Goal: Obtain resource: Obtain resource

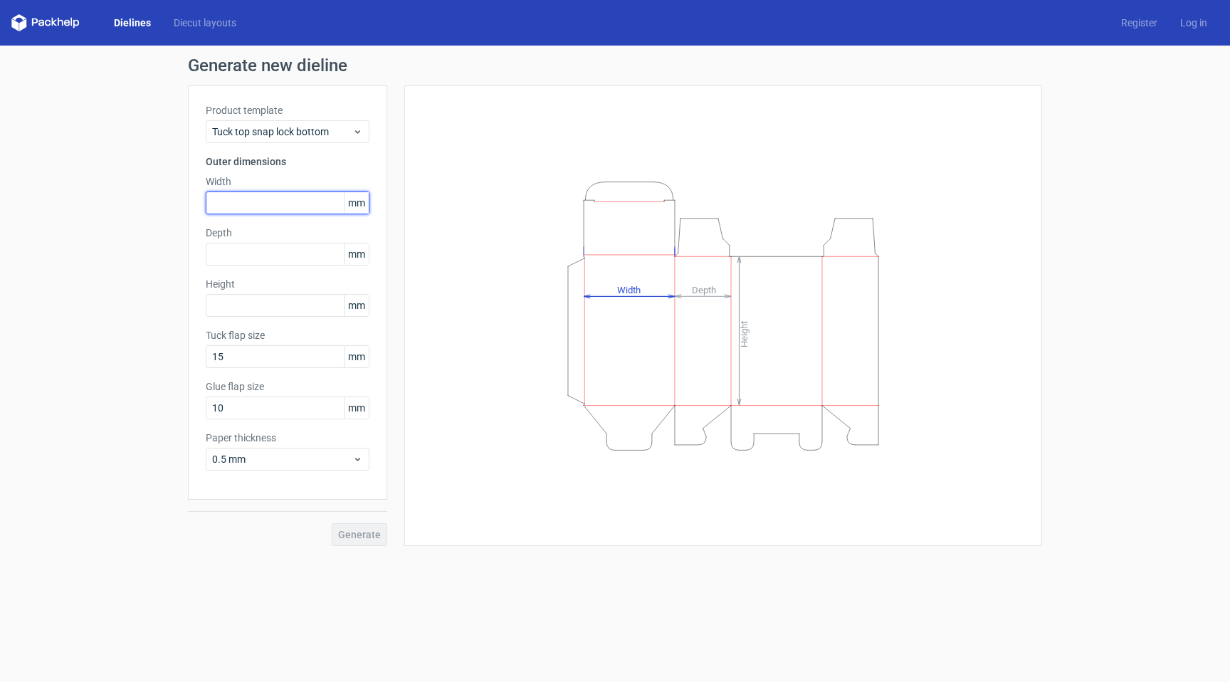
click at [238, 211] on input "text" at bounding box center [288, 202] width 164 height 23
type input "10"
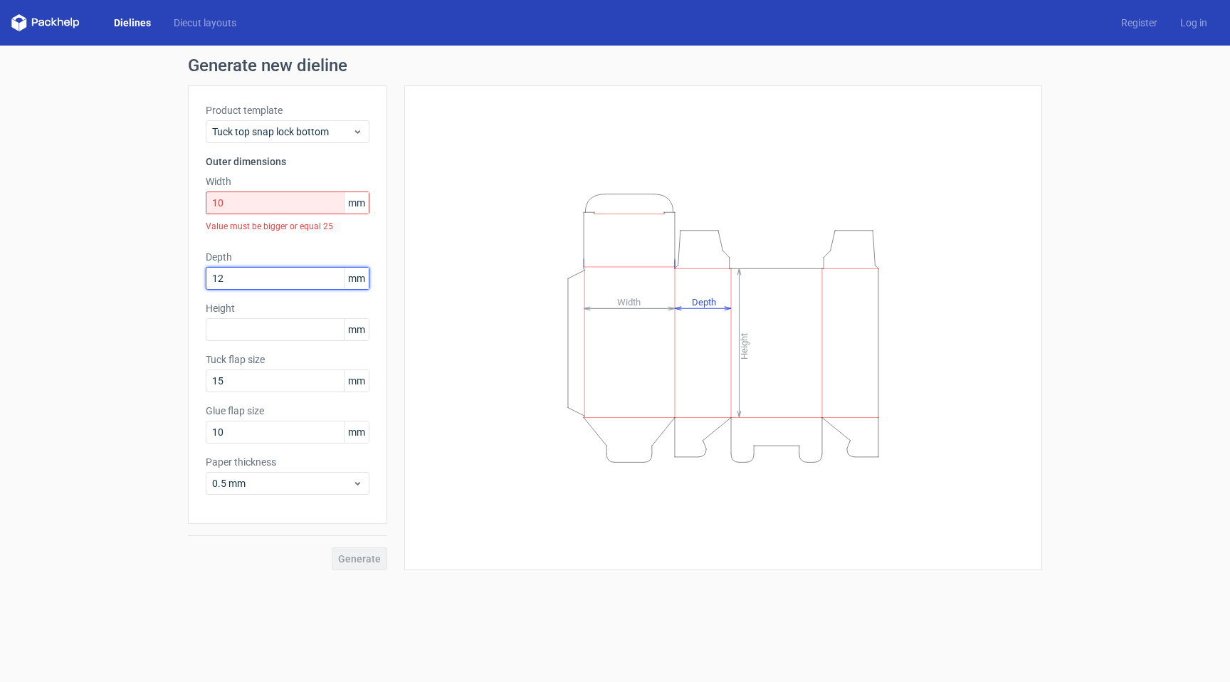
type input "12"
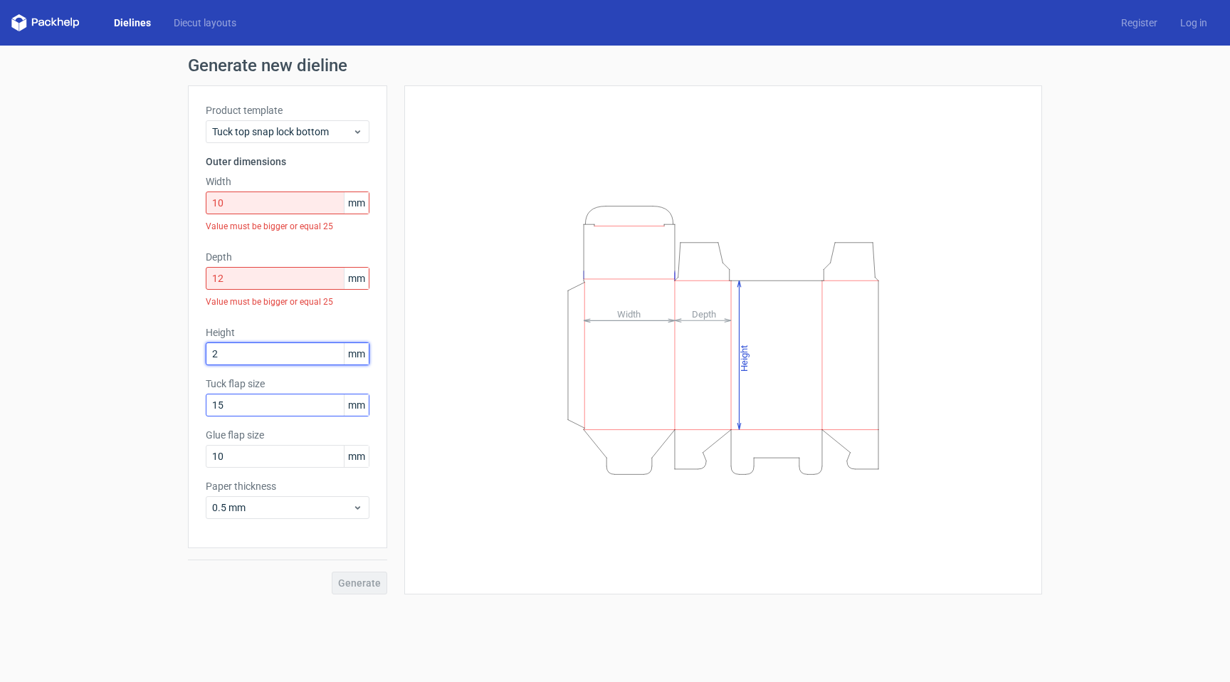
type input "2"
click at [304, 413] on div "Tuck flap size 15 mm" at bounding box center [288, 397] width 164 height 40
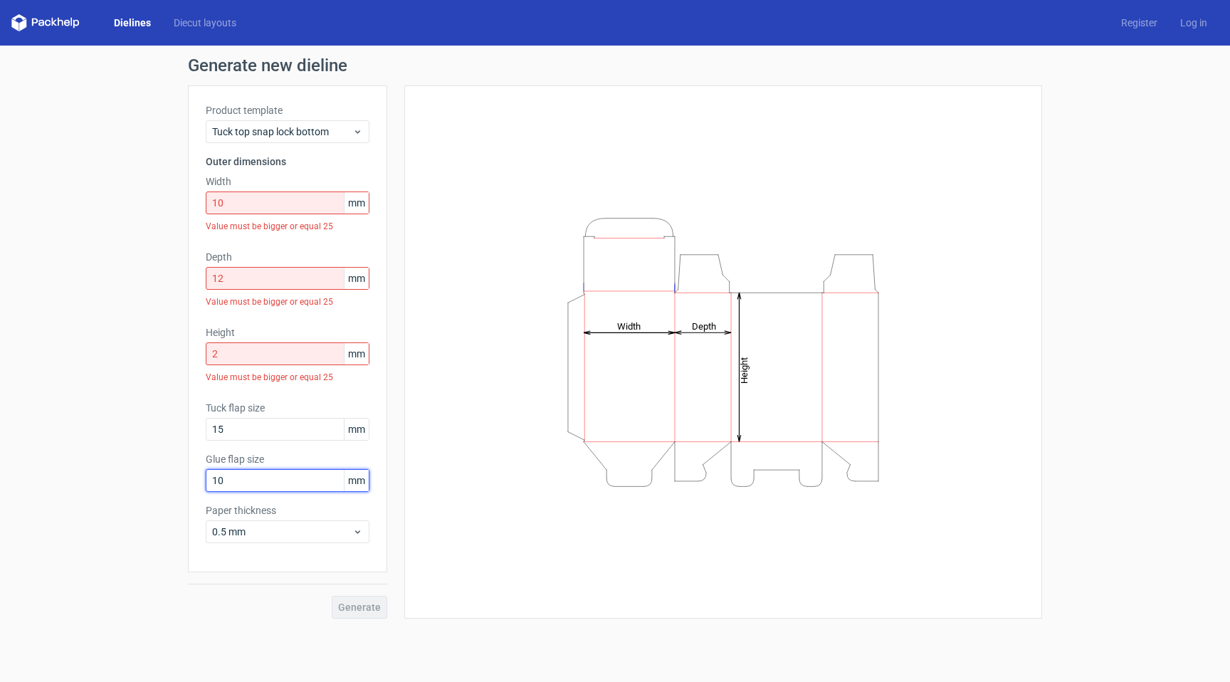
click at [313, 480] on input "10" at bounding box center [288, 480] width 164 height 23
click at [312, 123] on div "Tuck top snap lock bottom" at bounding box center [288, 131] width 164 height 23
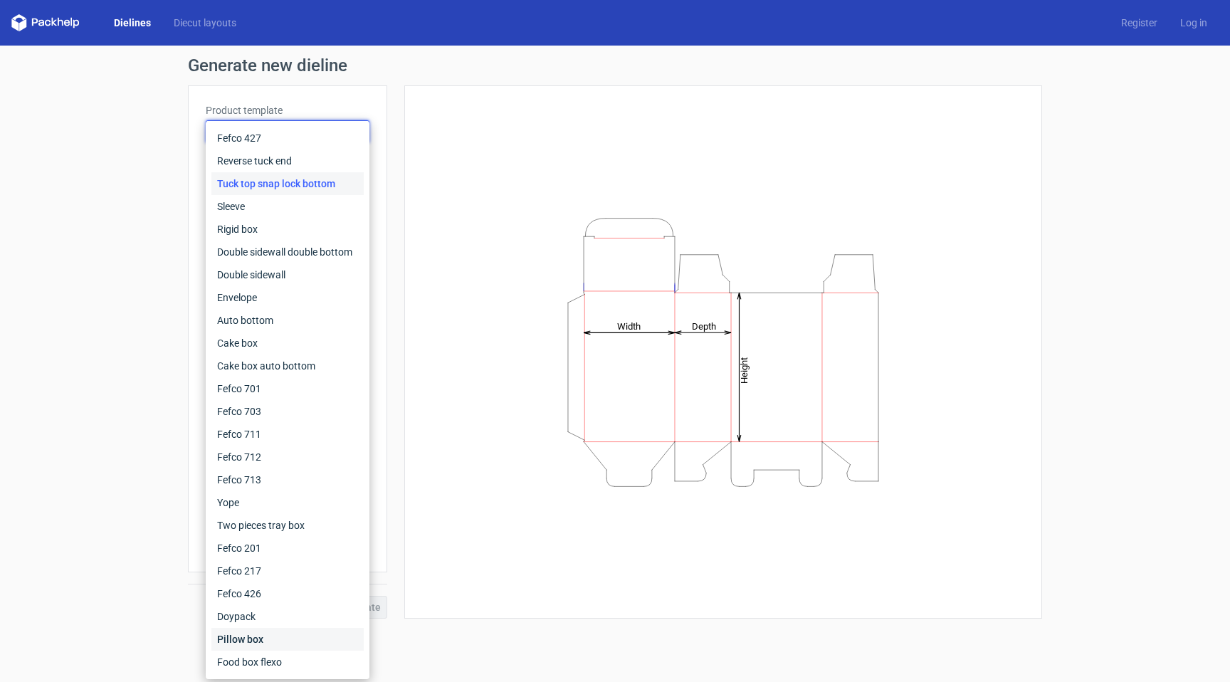
click at [280, 635] on div "Pillow box" at bounding box center [287, 639] width 152 height 23
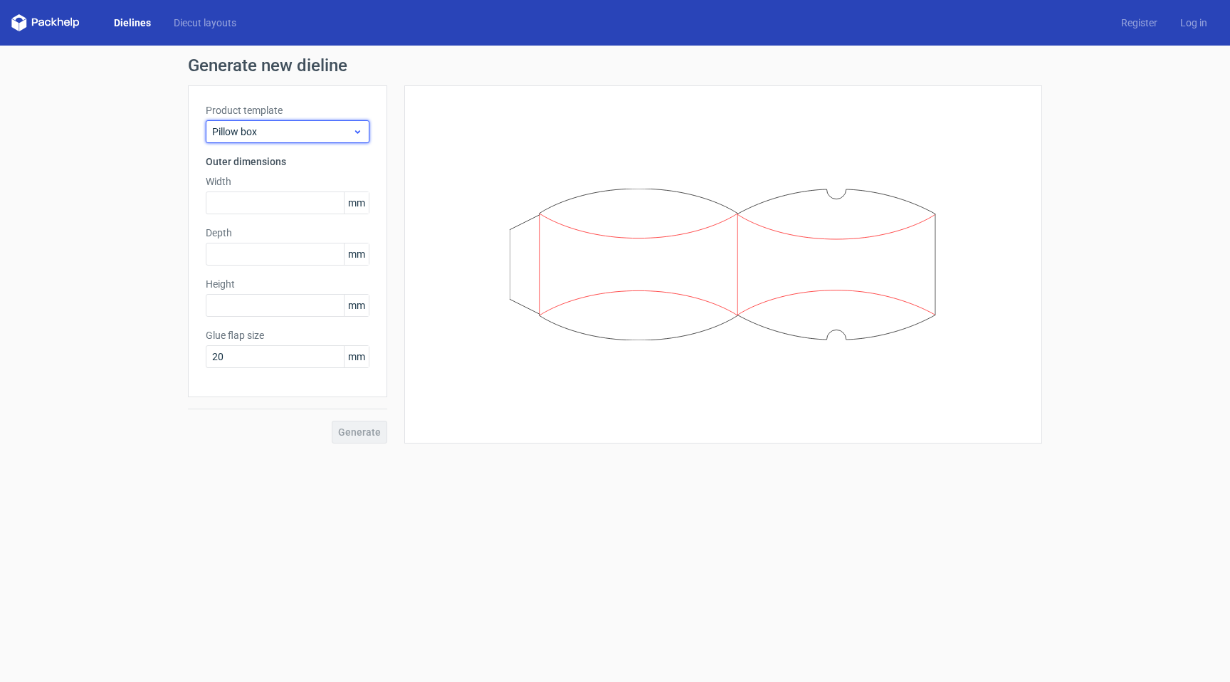
click at [279, 126] on span "Pillow box" at bounding box center [282, 132] width 140 height 14
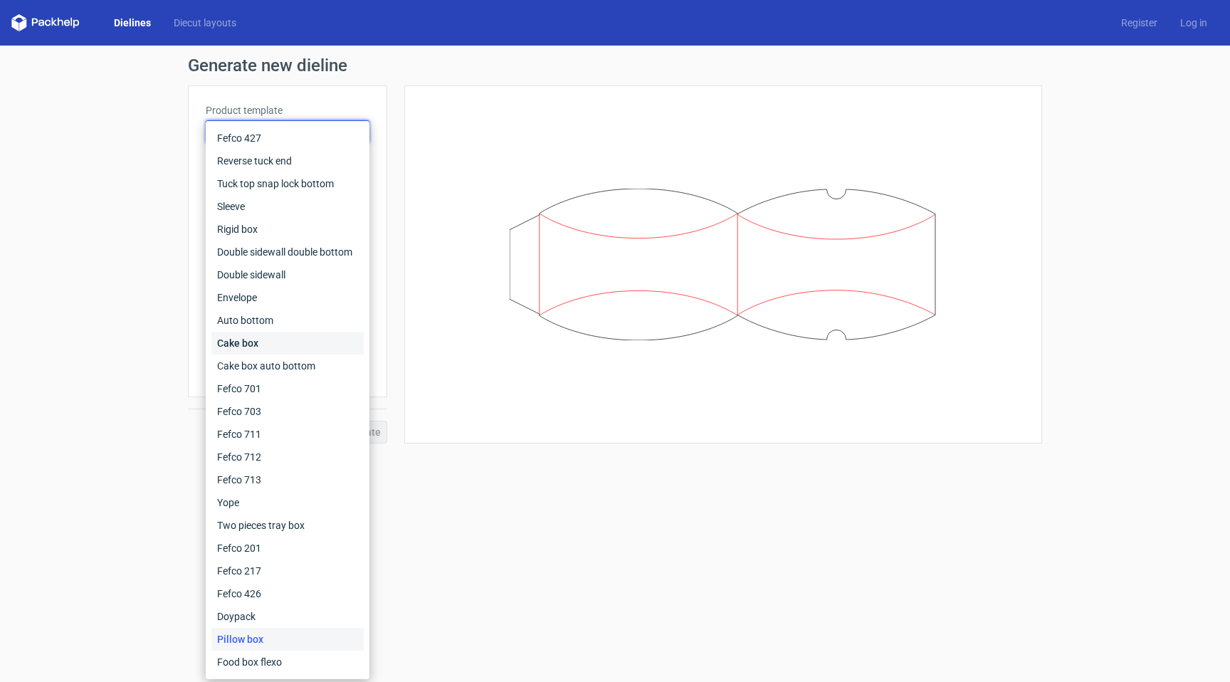
click at [275, 351] on div "Cake box" at bounding box center [287, 343] width 152 height 23
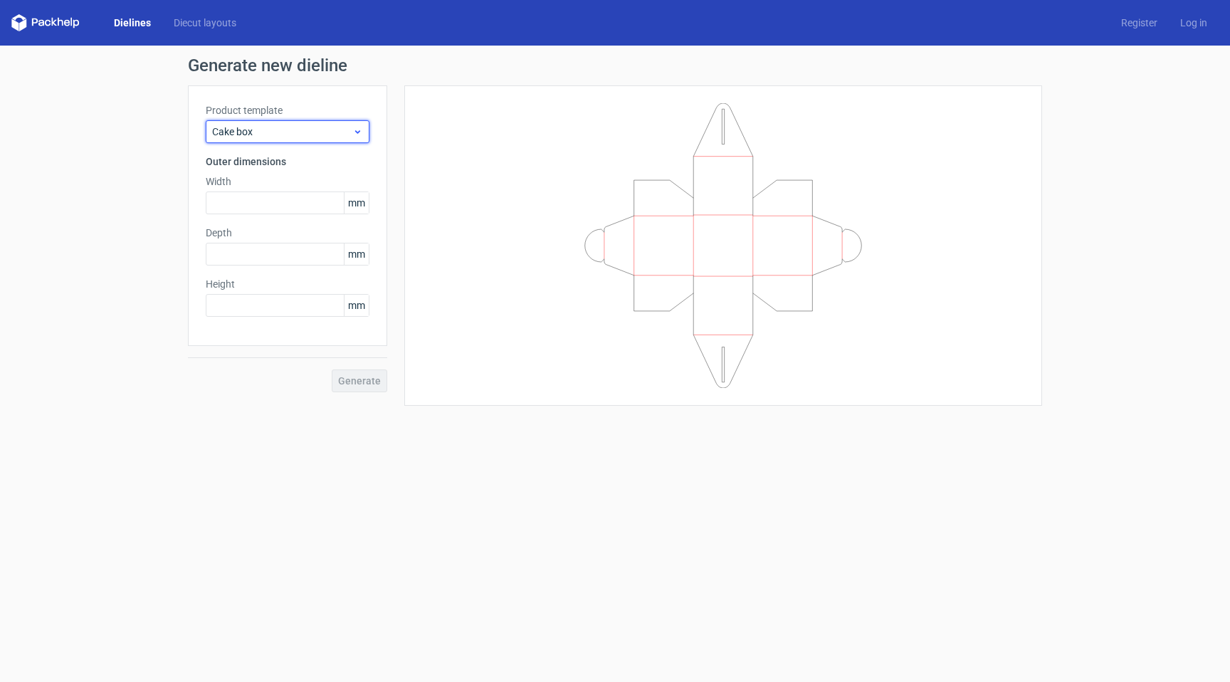
click at [328, 126] on span "Cake box" at bounding box center [282, 132] width 140 height 14
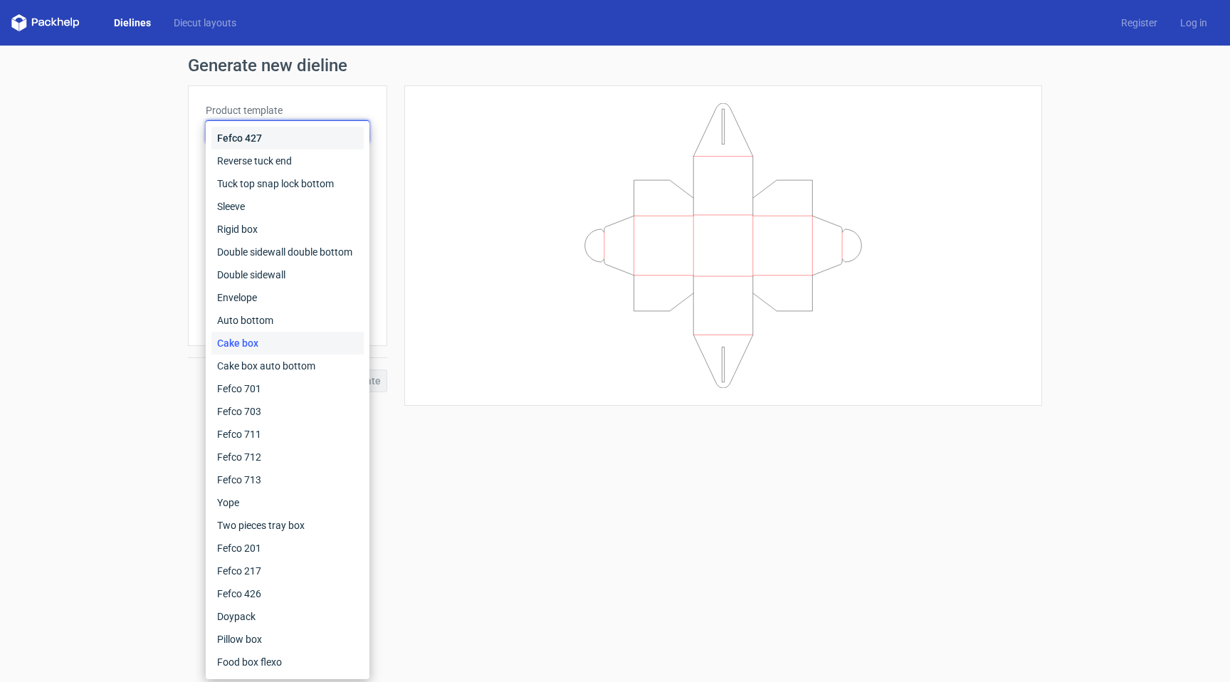
click at [313, 147] on div "Fefco 427" at bounding box center [287, 138] width 152 height 23
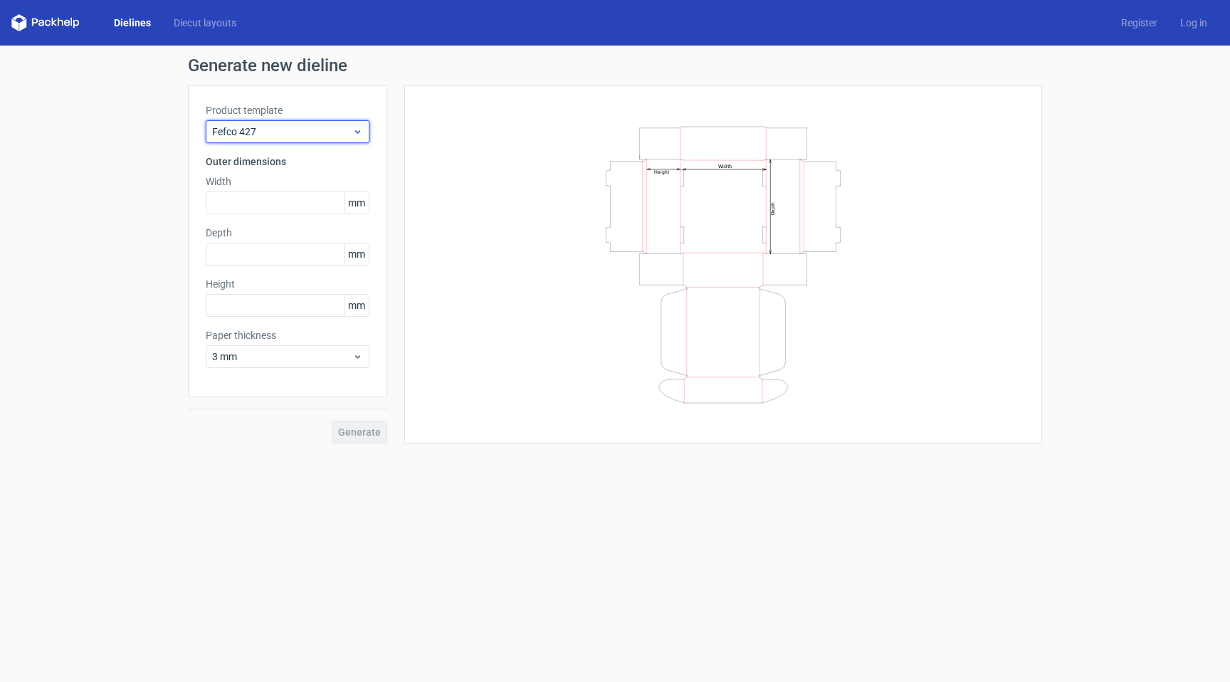
click at [317, 130] on span "Fefco 427" at bounding box center [282, 132] width 140 height 14
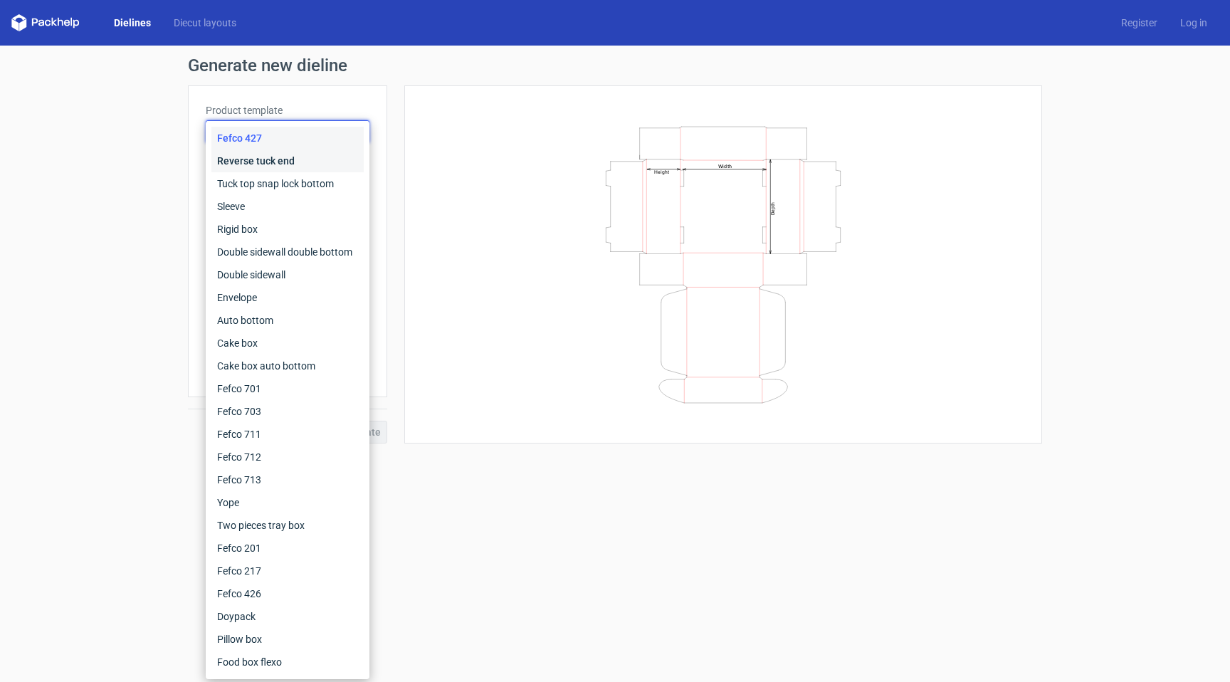
click at [312, 156] on div "Reverse tuck end" at bounding box center [287, 160] width 152 height 23
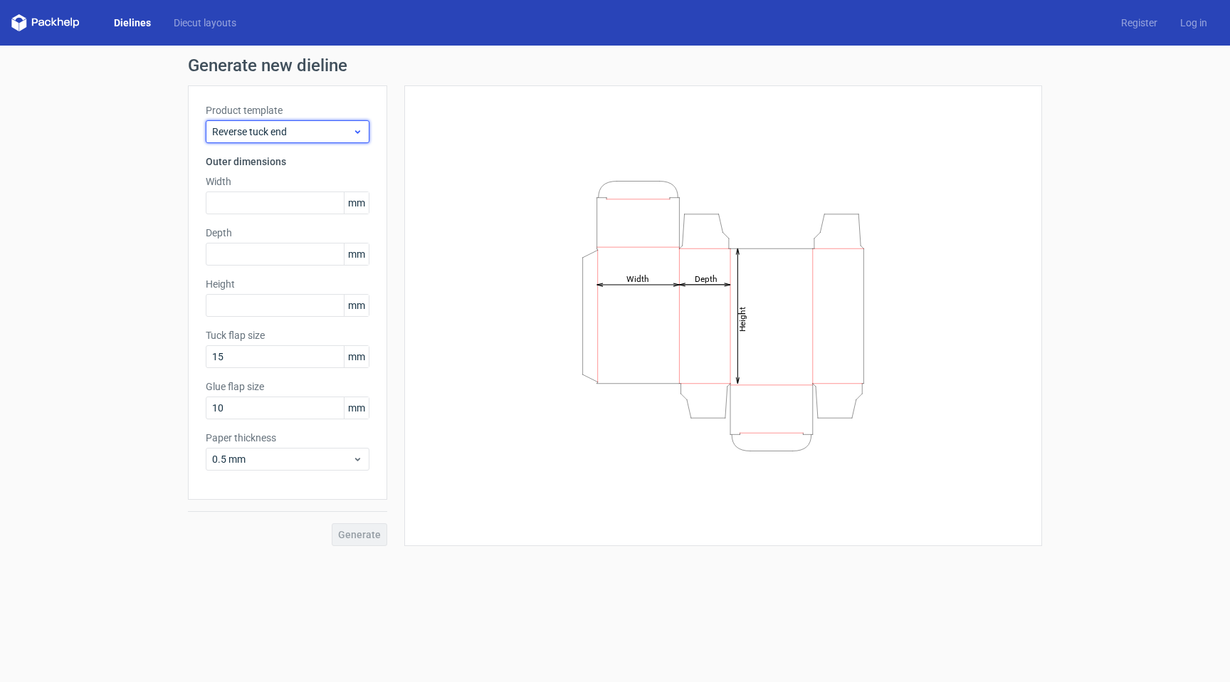
click at [295, 131] on span "Reverse tuck end" at bounding box center [282, 132] width 140 height 14
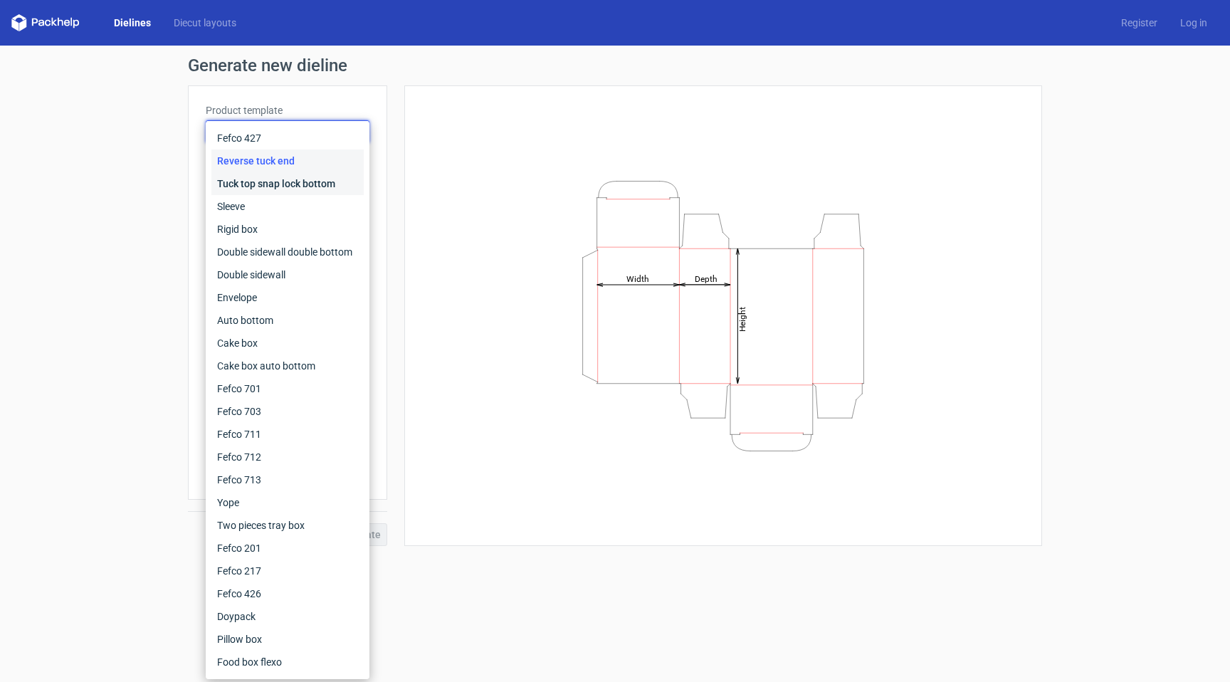
click at [297, 186] on div "Tuck top snap lock bottom" at bounding box center [287, 183] width 152 height 23
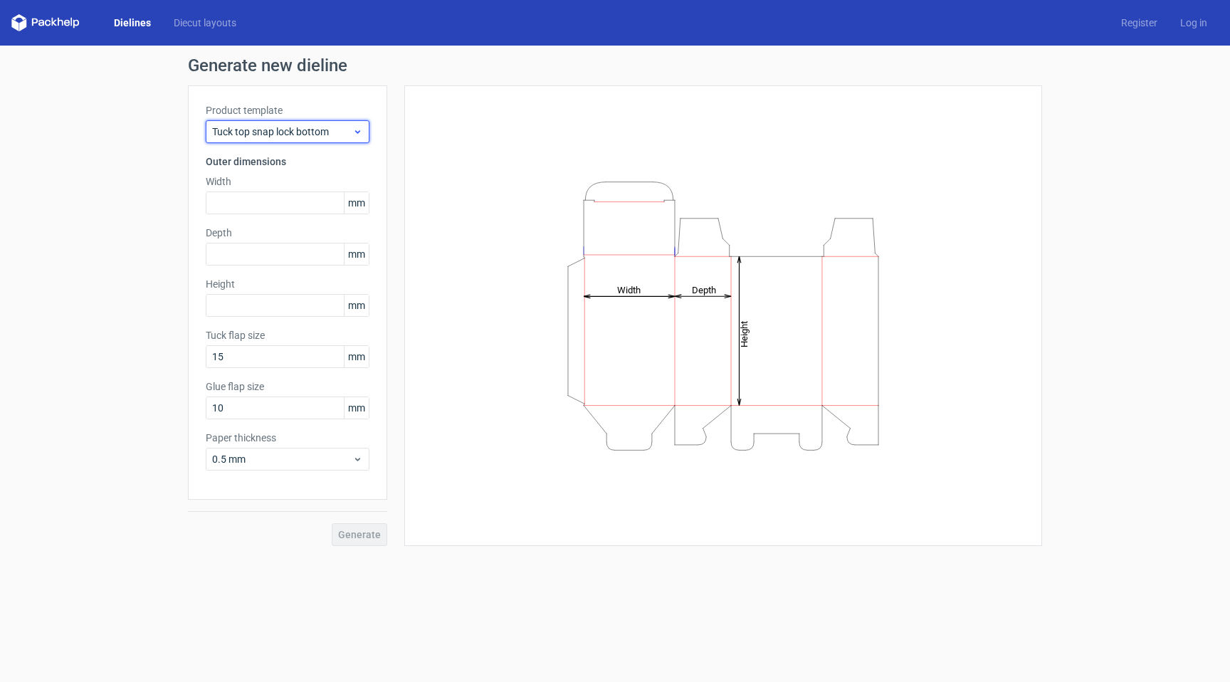
click at [303, 122] on div "Tuck top snap lock bottom" at bounding box center [288, 131] width 164 height 23
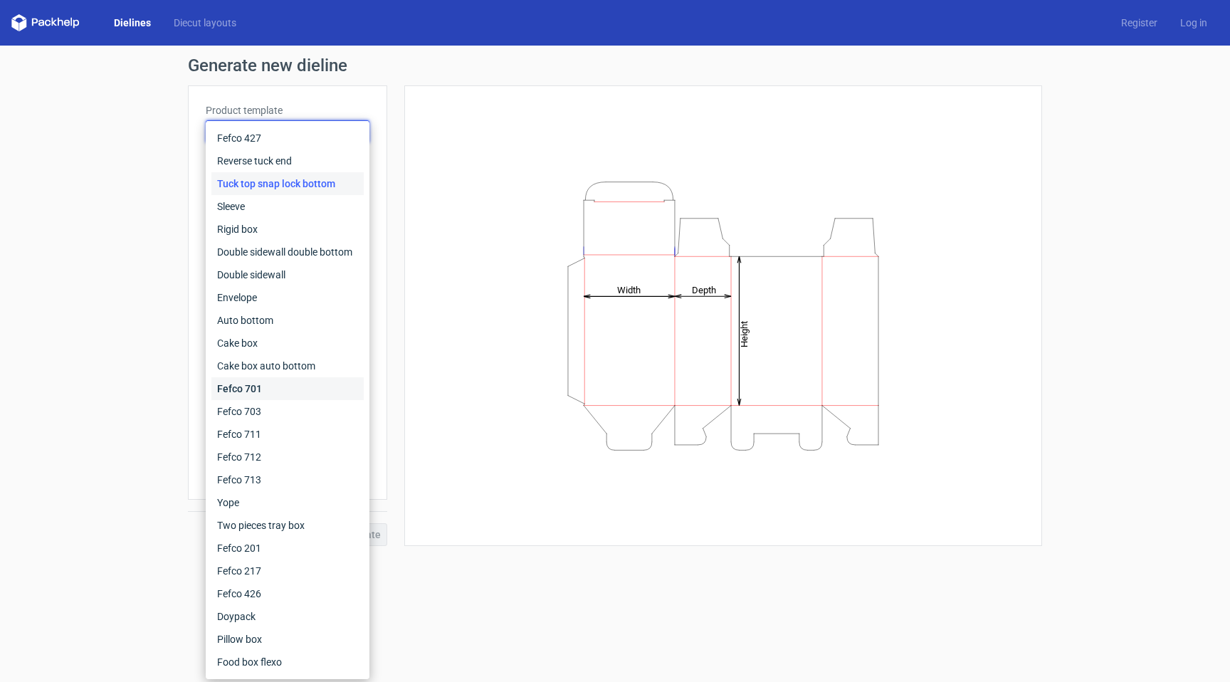
click at [285, 392] on div "Fefco 701" at bounding box center [287, 388] width 152 height 23
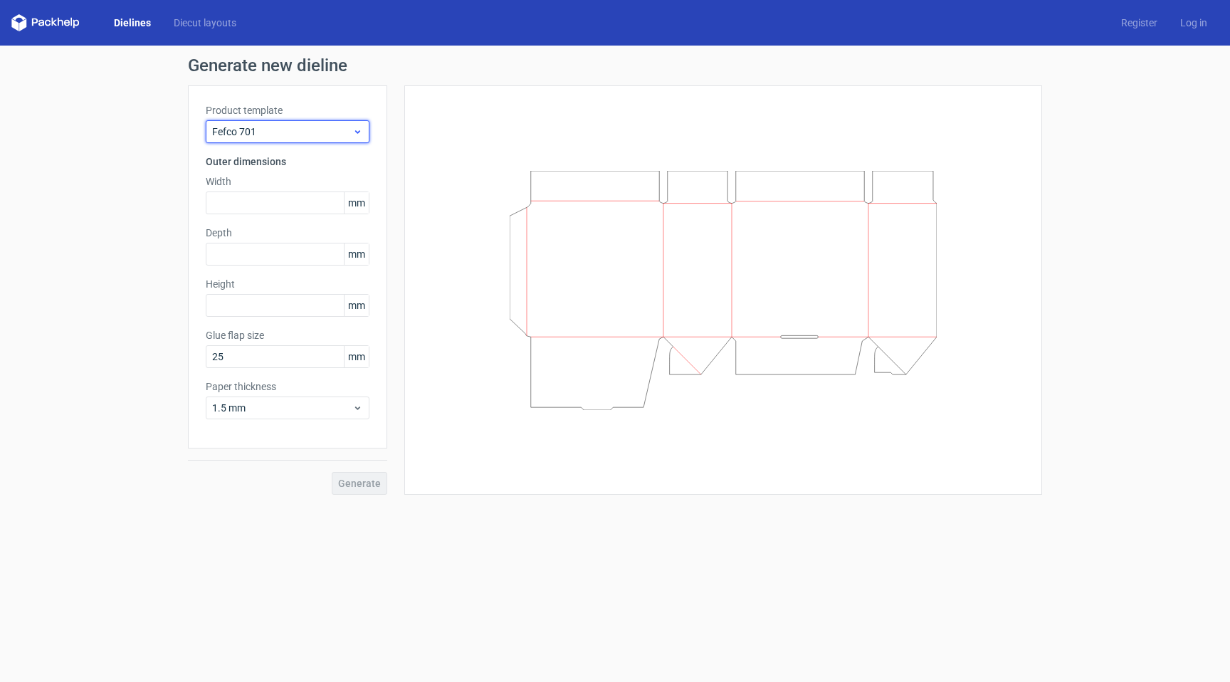
click at [332, 133] on span "Fefco 701" at bounding box center [282, 132] width 140 height 14
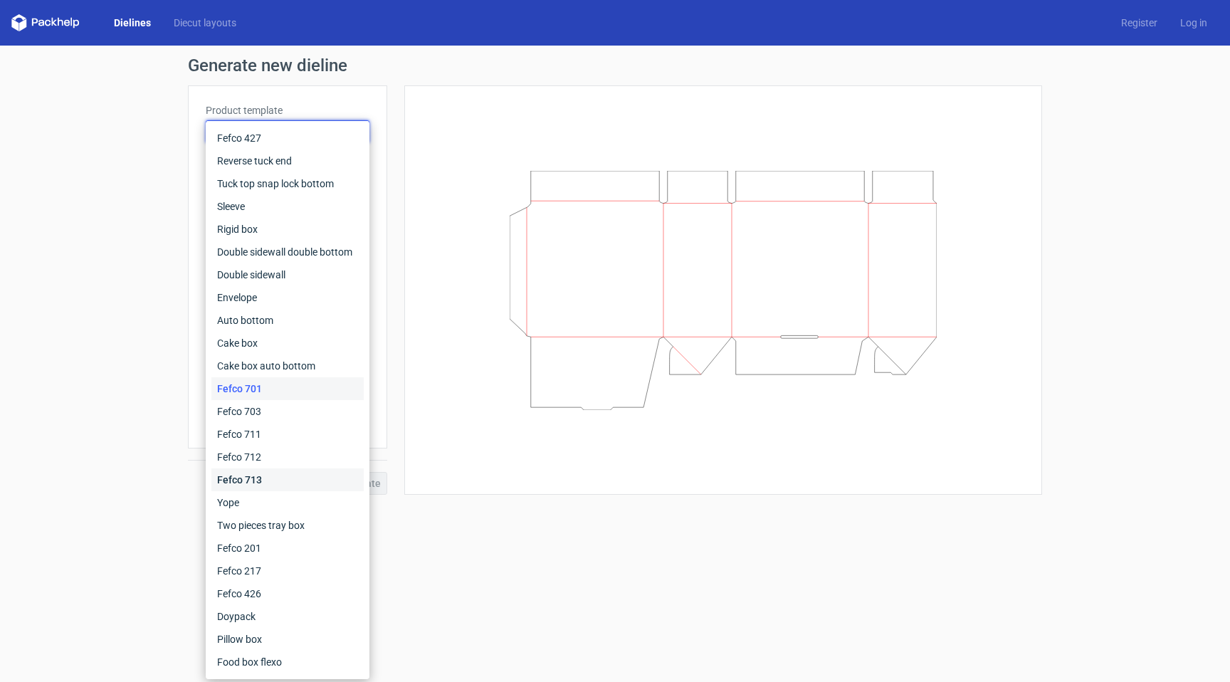
click at [282, 483] on div "Fefco 713" at bounding box center [287, 479] width 152 height 23
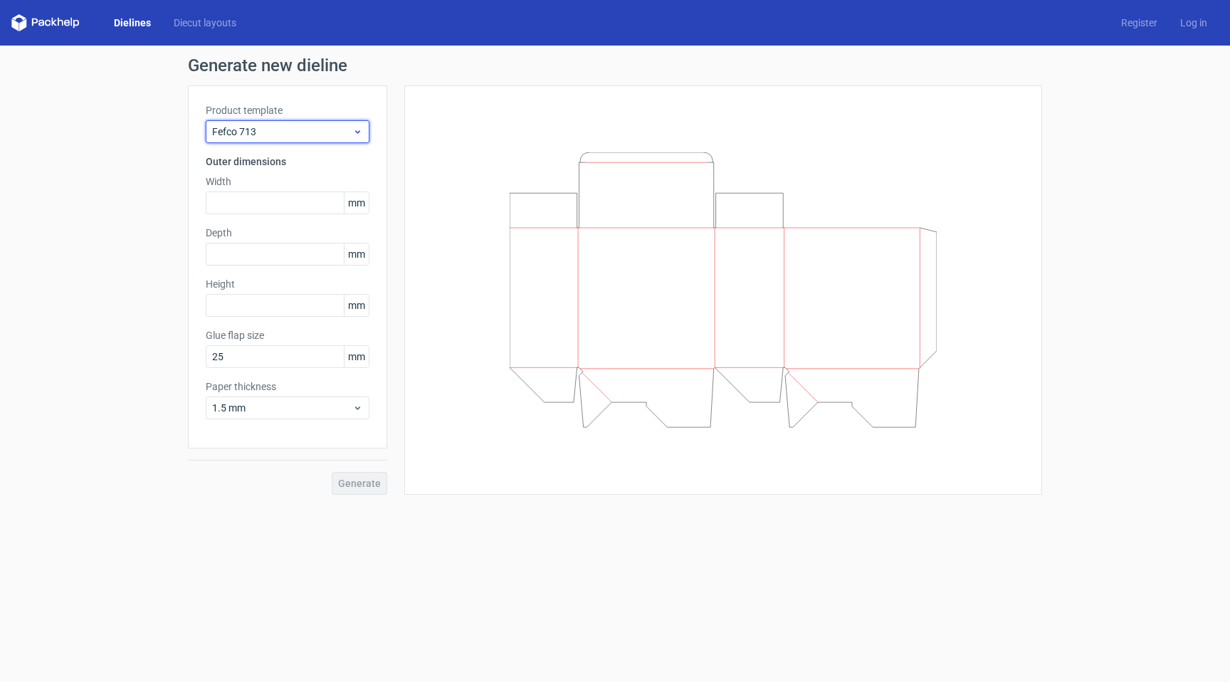
click at [335, 140] on div "Fefco 713" at bounding box center [288, 131] width 164 height 23
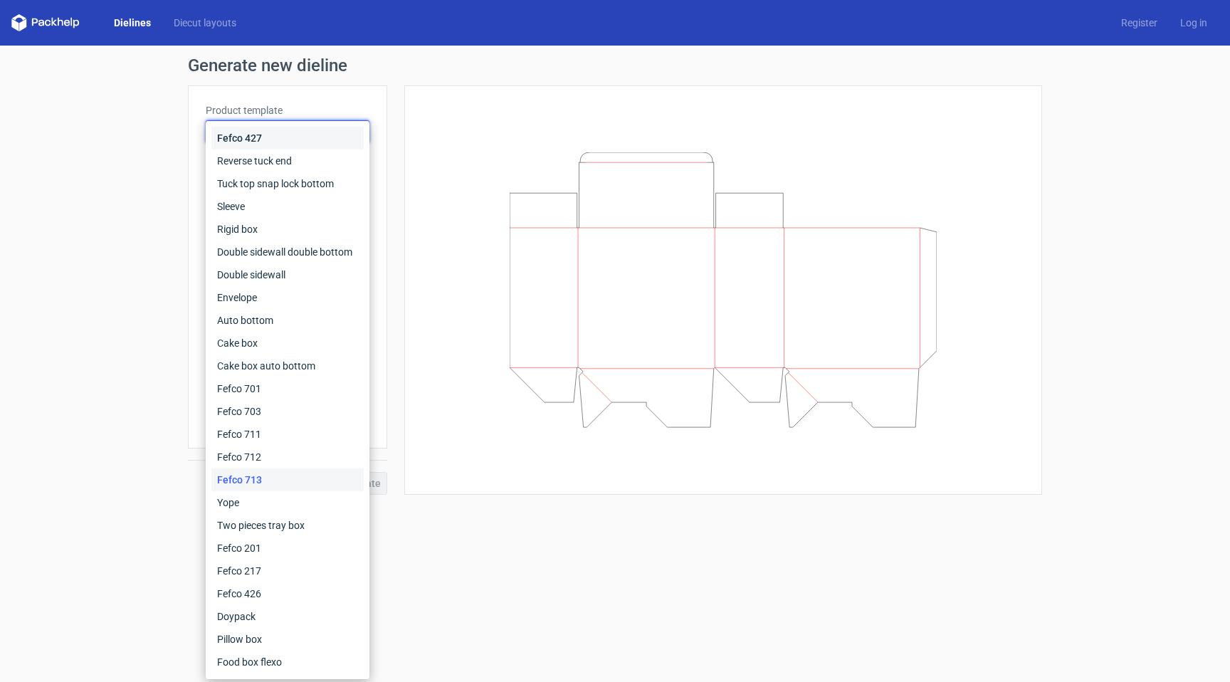
click at [318, 135] on div "Fefco 427" at bounding box center [287, 138] width 152 height 23
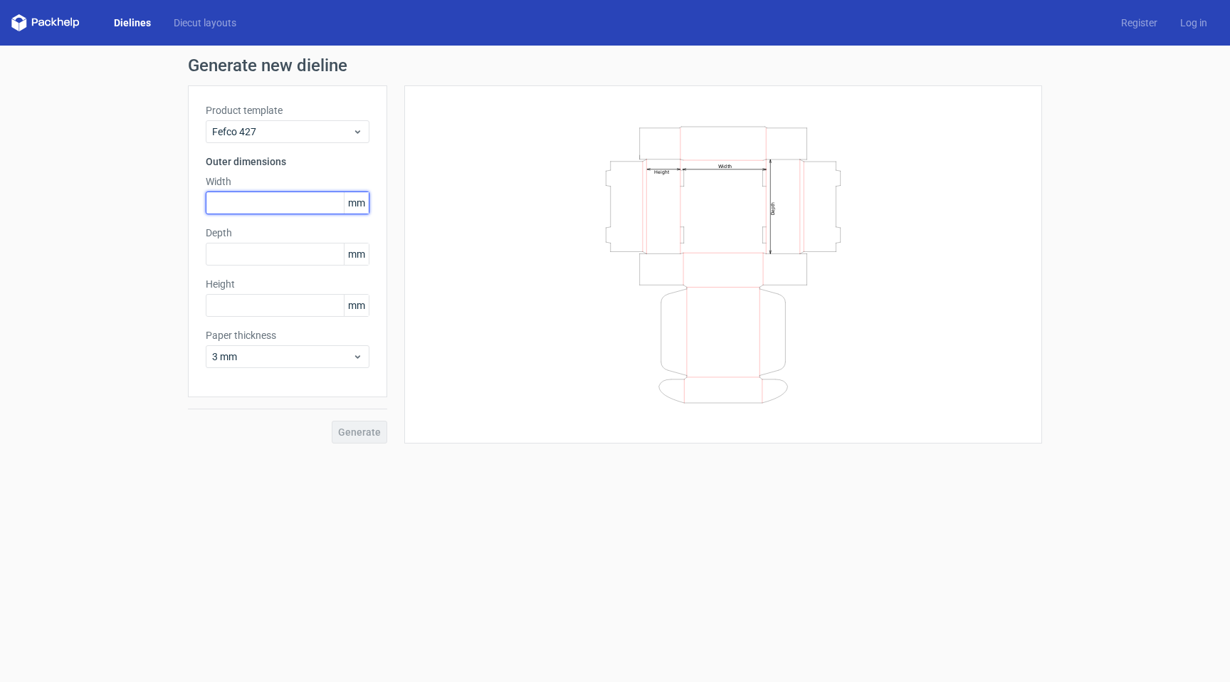
click at [301, 212] on input "text" at bounding box center [288, 202] width 164 height 23
type input "12"
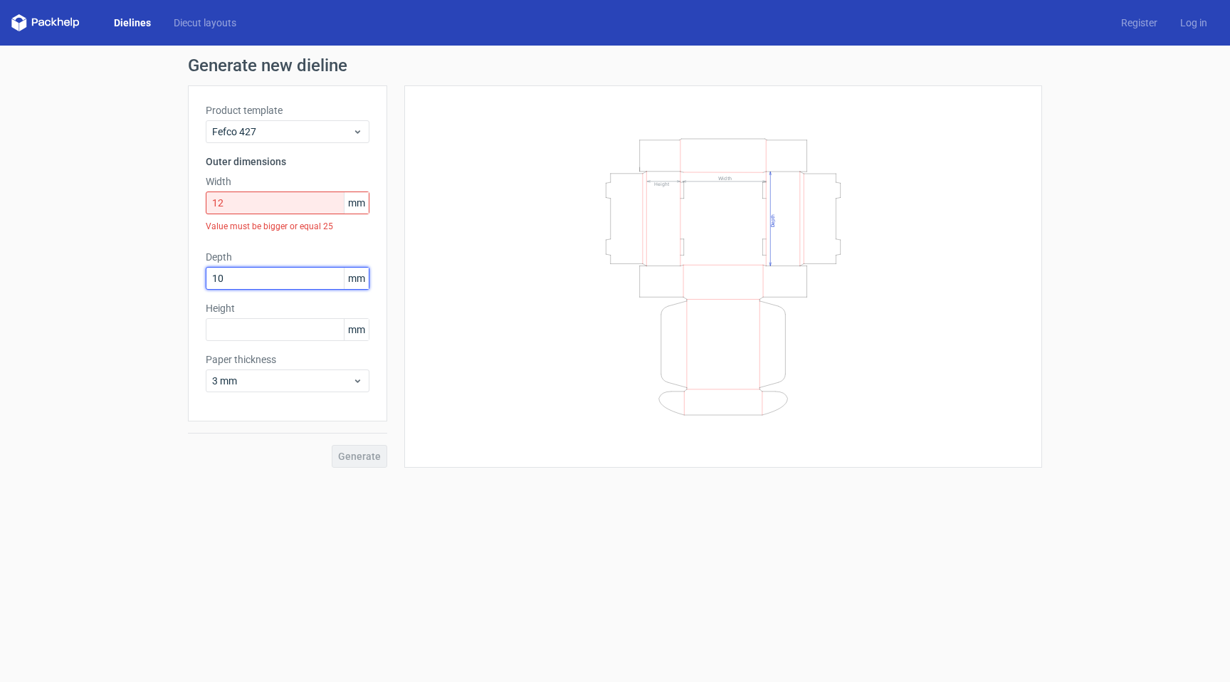
type input "10"
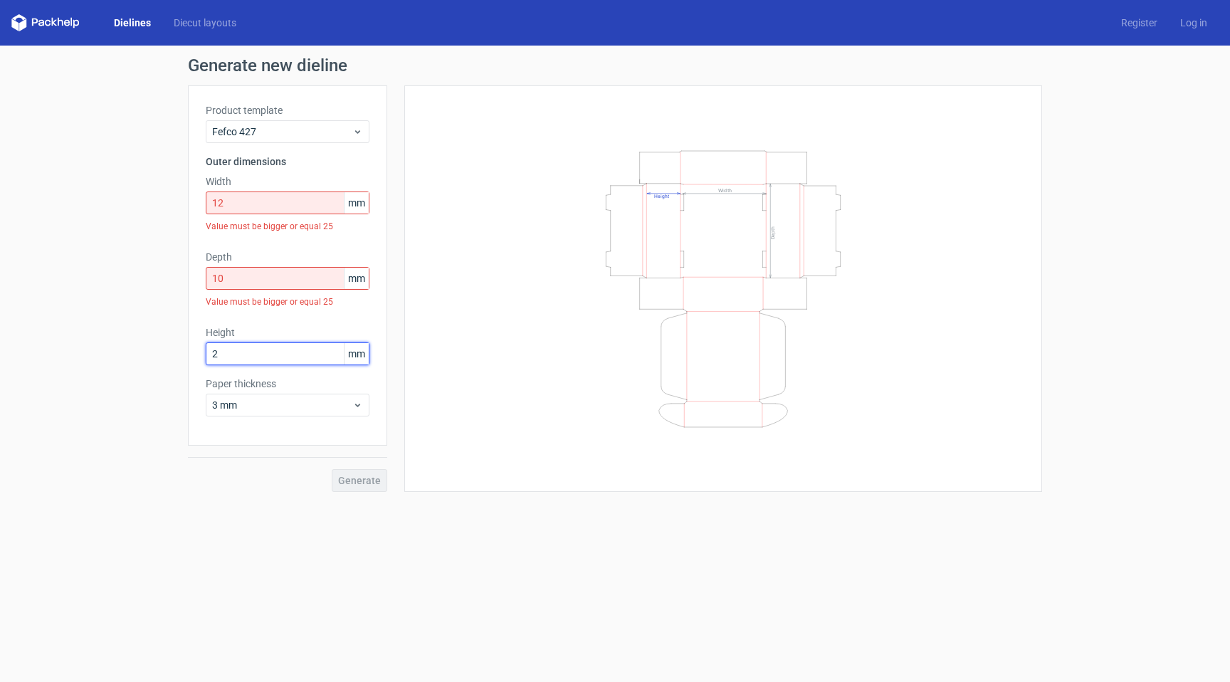
type input "2"
click at [339, 303] on div "Value must be bigger or equal 25" at bounding box center [288, 302] width 164 height 24
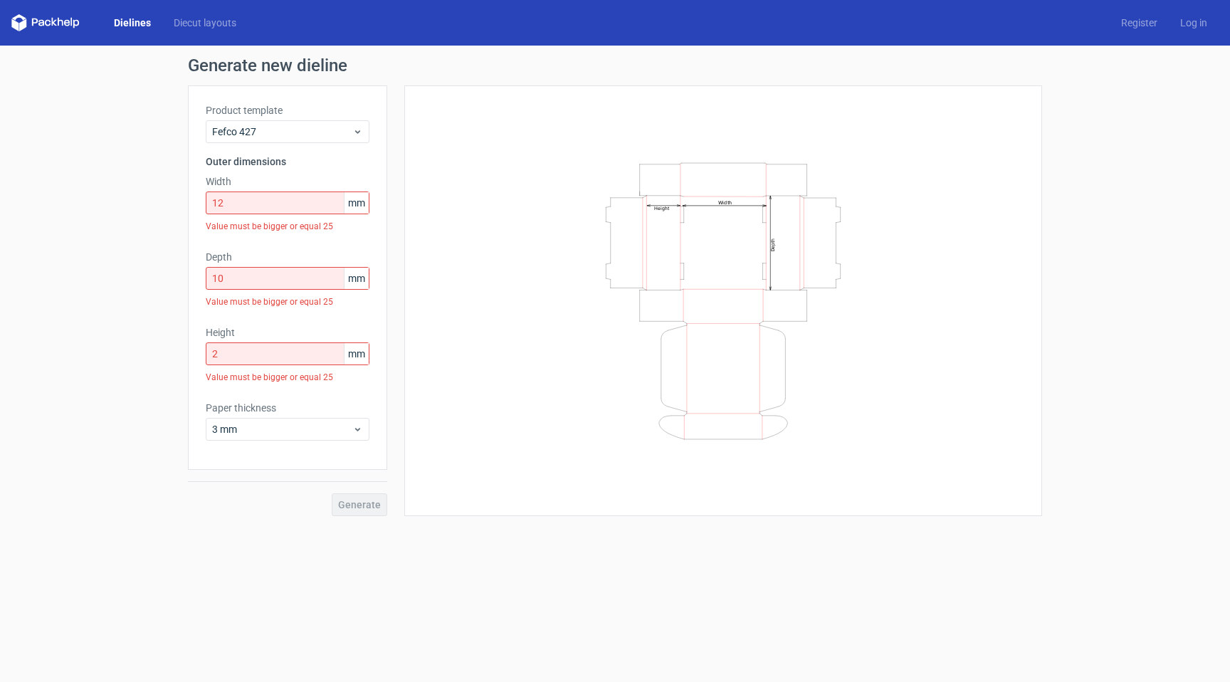
click at [348, 204] on span "mm" at bounding box center [356, 202] width 25 height 21
drag, startPoint x: 348, startPoint y: 204, endPoint x: 369, endPoint y: 204, distance: 21.4
click at [369, 204] on div "Product template Fefco 427 Outer dimensions Width 12 mm Value must be bigger or…" at bounding box center [287, 277] width 199 height 384
click at [354, 209] on span "mm" at bounding box center [356, 202] width 25 height 21
click at [358, 206] on span "mm" at bounding box center [356, 202] width 25 height 21
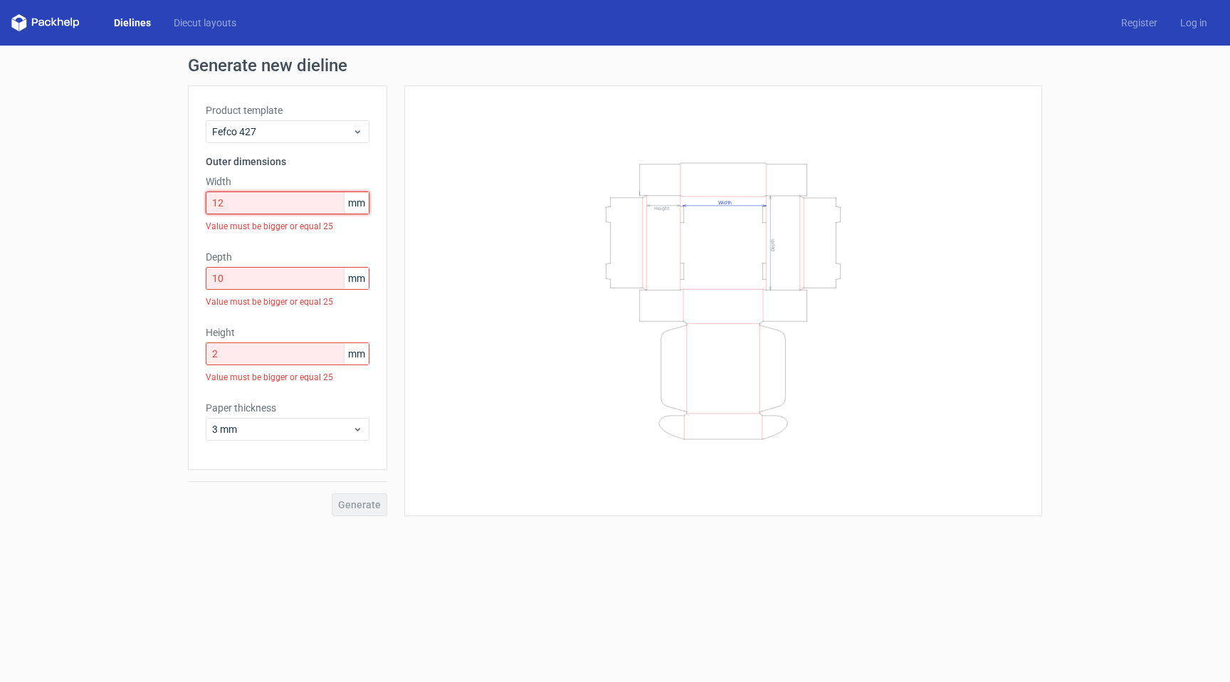
drag, startPoint x: 304, startPoint y: 202, endPoint x: 111, endPoint y: 204, distance: 192.9
click at [111, 204] on div "Generate new dieline Product template Fefco 427 Outer dimensions Width 12 mm Va…" at bounding box center [615, 287] width 1230 height 482
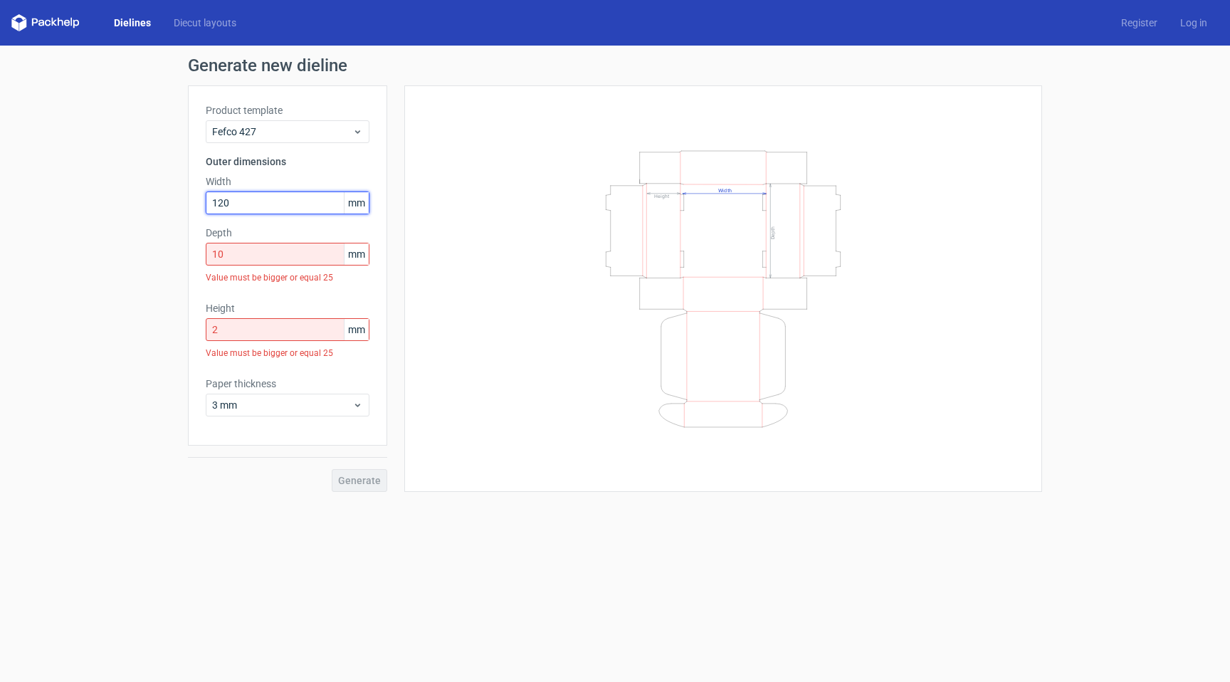
type input "120"
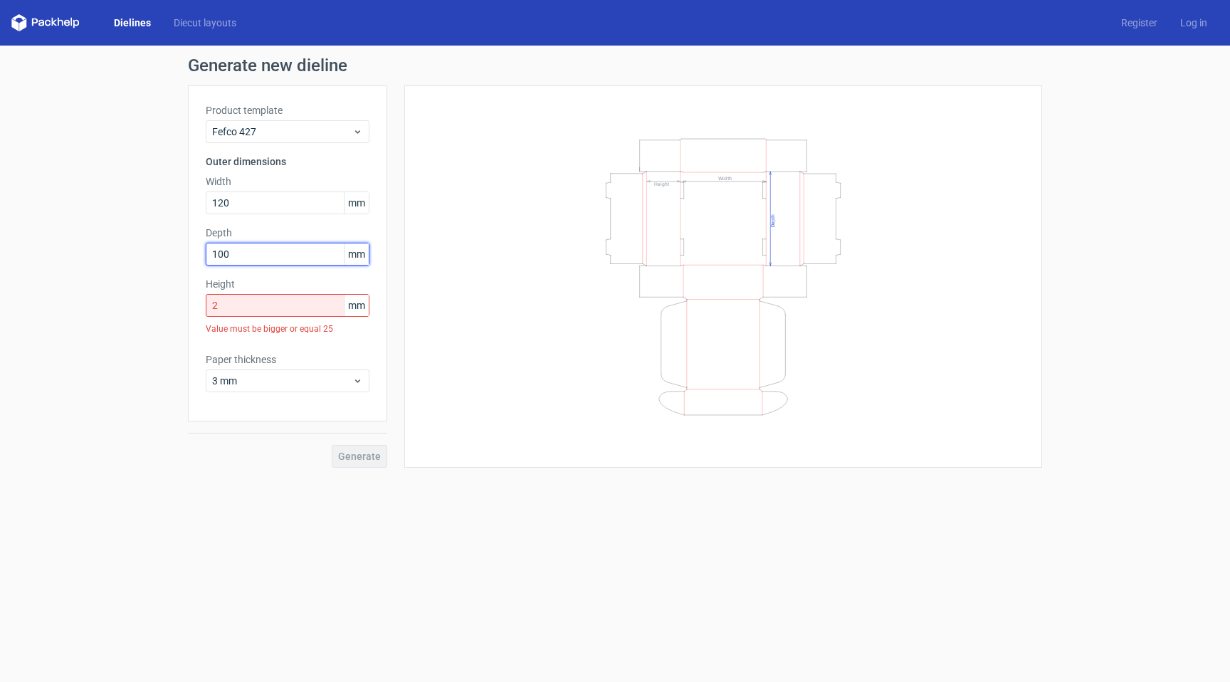
type input "100"
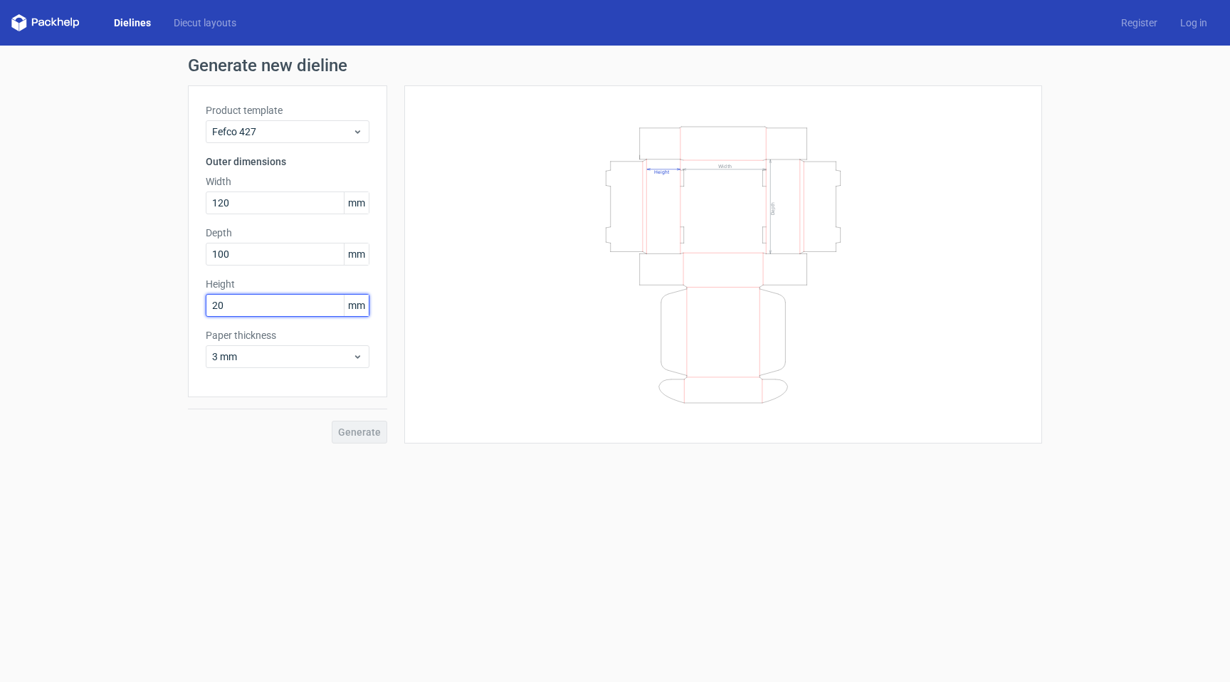
type input "20"
click at [250, 343] on div "Product template Fefco 427 Outer dimensions Width 120 mm Depth 100 mm Height 20…" at bounding box center [287, 241] width 199 height 312
click at [440, 284] on div "Width Depth Height" at bounding box center [723, 276] width 602 height 347
